Goal: Transaction & Acquisition: Purchase product/service

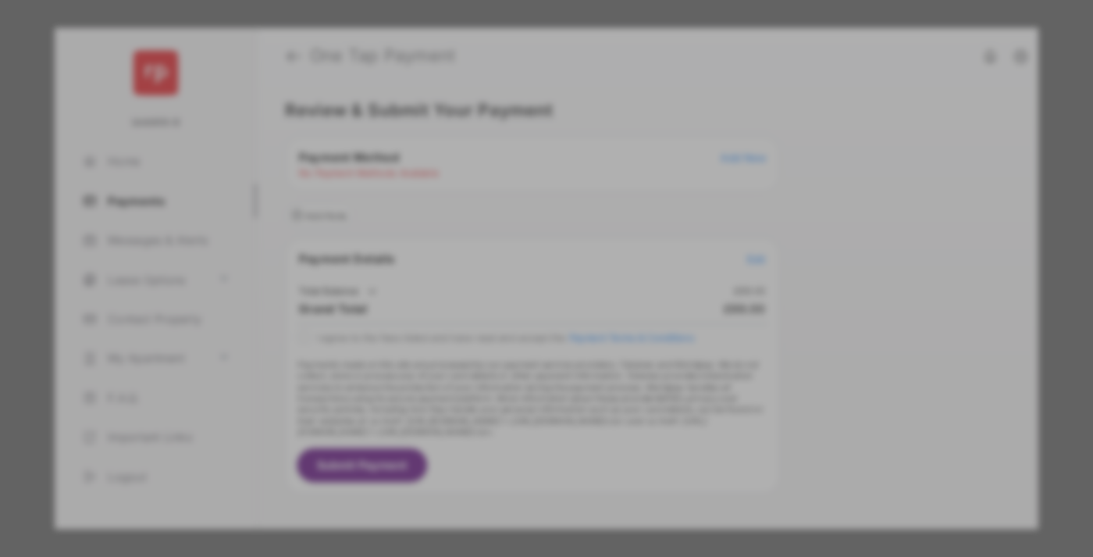
click at [543, 269] on div "BACS Direct Debit" at bounding box center [547, 284] width 350 height 30
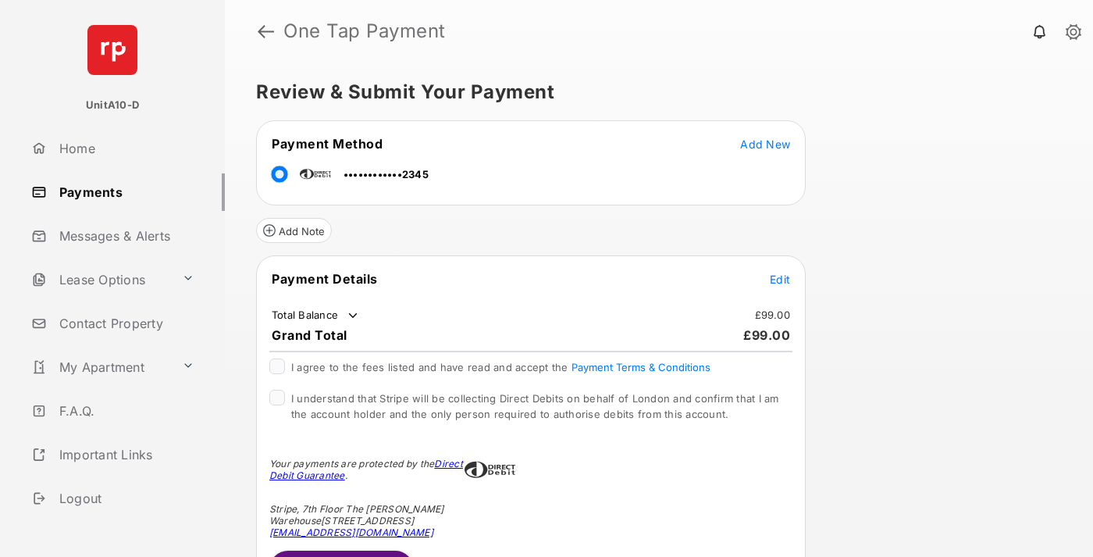
click at [780, 279] on span "Edit" at bounding box center [780, 279] width 20 height 13
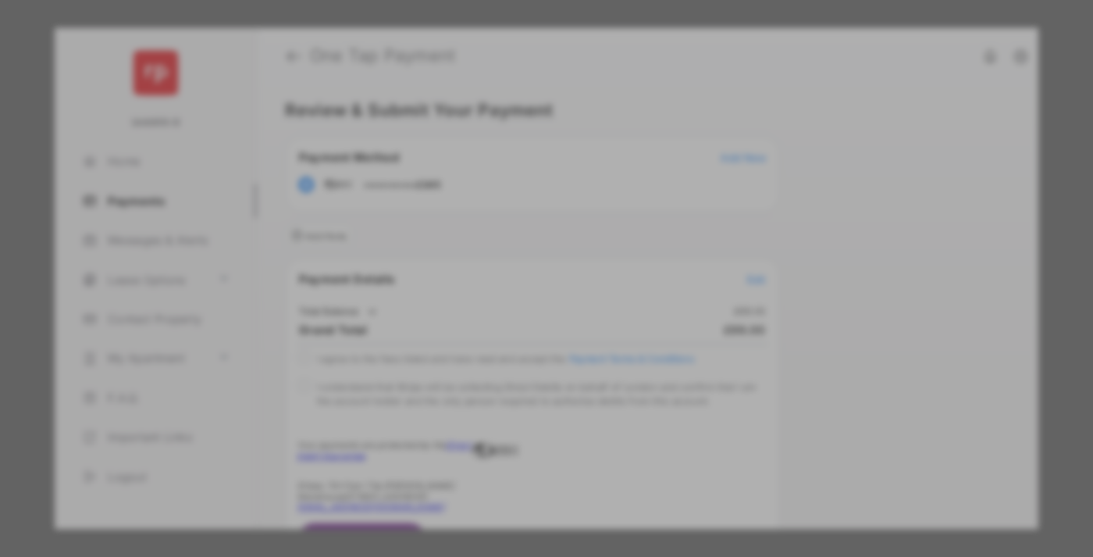
click at [518, 314] on div "Other Amount" at bounding box center [517, 314] width 253 height 27
type input "**"
click at [493, 431] on button "Save" at bounding box center [493, 412] width 78 height 37
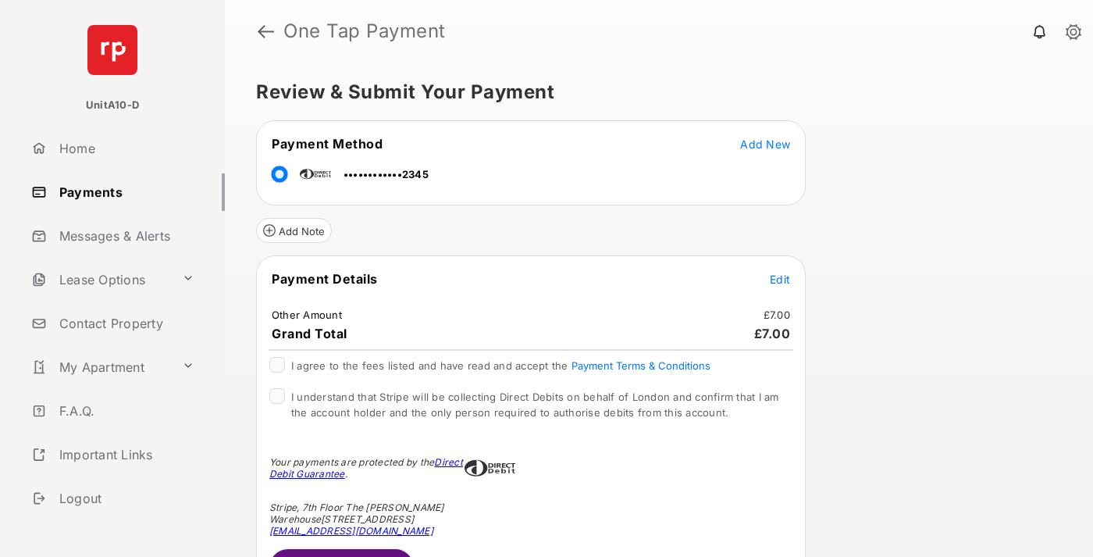
click at [780, 279] on span "Edit" at bounding box center [780, 279] width 20 height 13
click at [340, 552] on button "Submit Payment" at bounding box center [341, 567] width 144 height 37
